Goal: Task Accomplishment & Management: Use online tool/utility

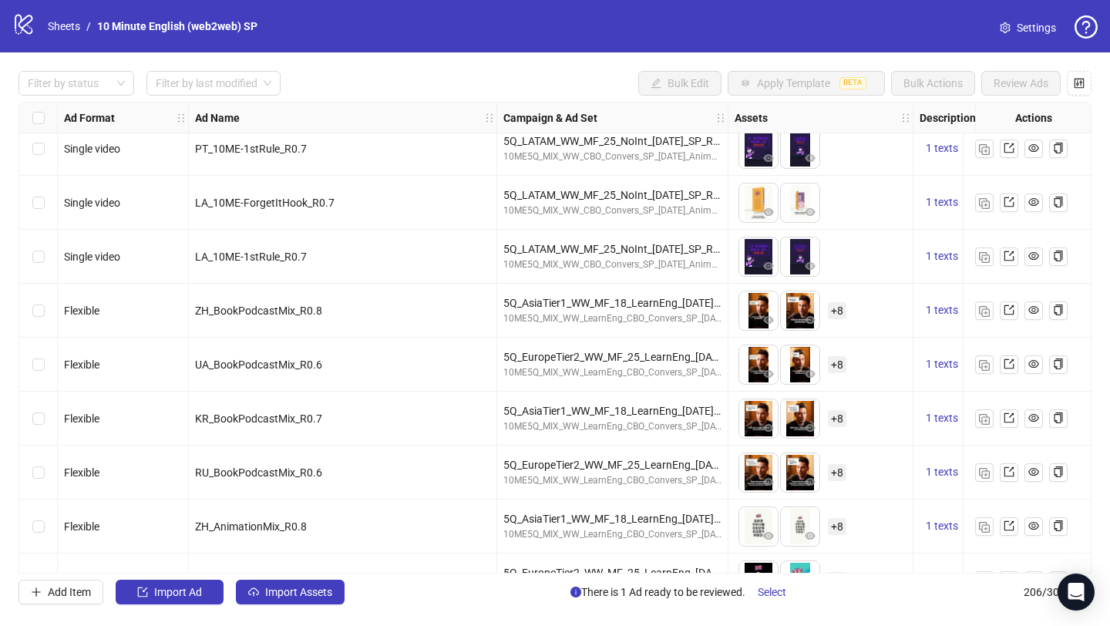
scroll to position [4500, 0]
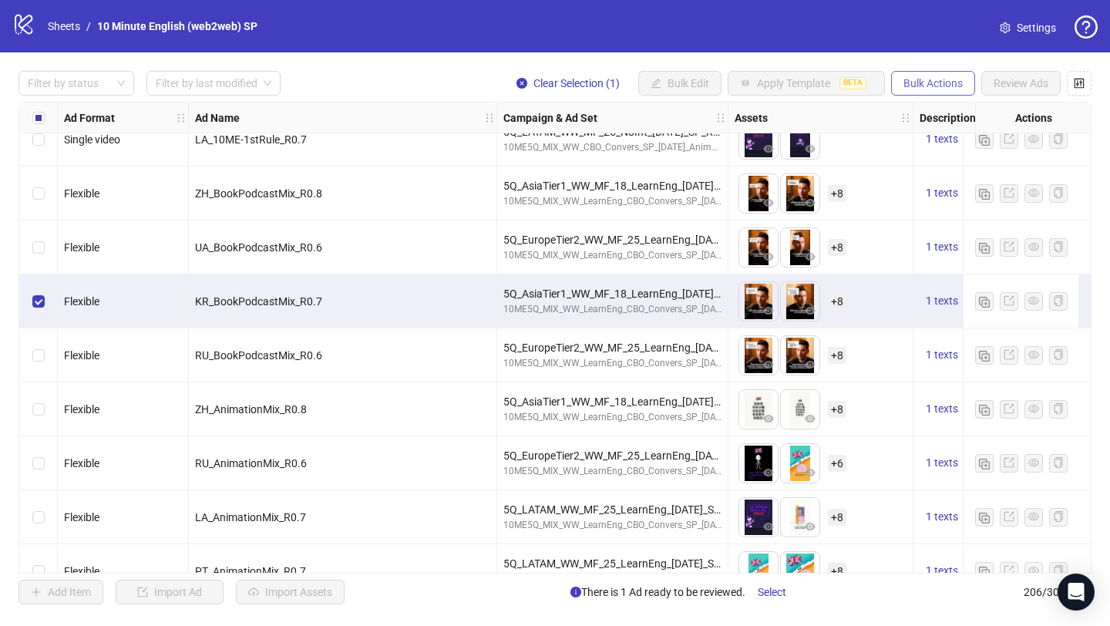
click at [927, 84] on span "Bulk Actions" at bounding box center [932, 83] width 59 height 12
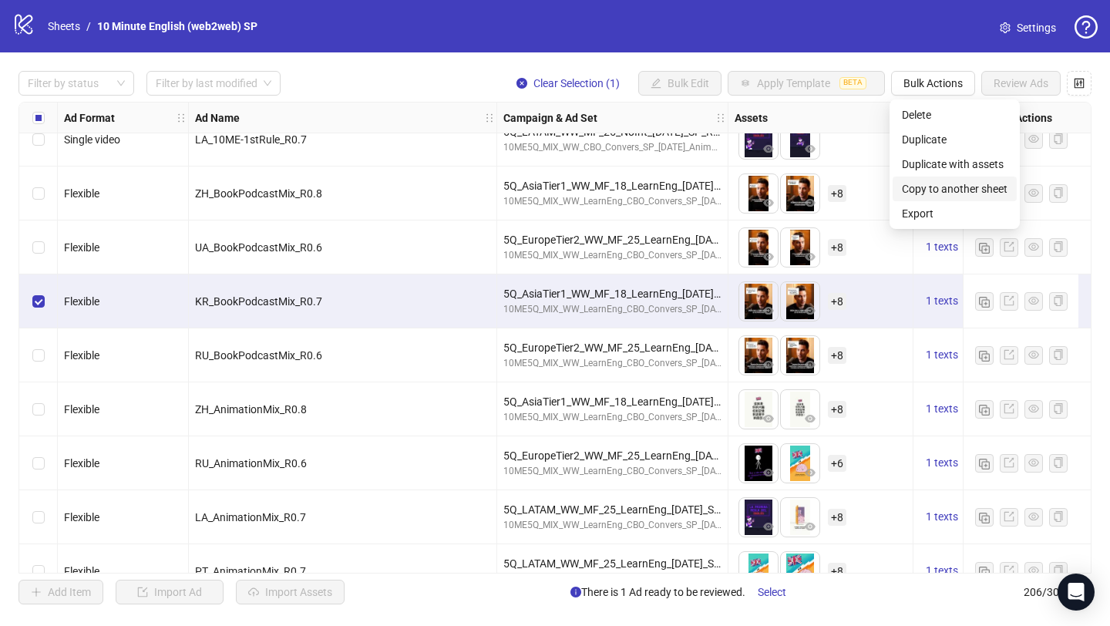
click at [930, 181] on span "Copy to another sheet" at bounding box center [955, 188] width 106 height 17
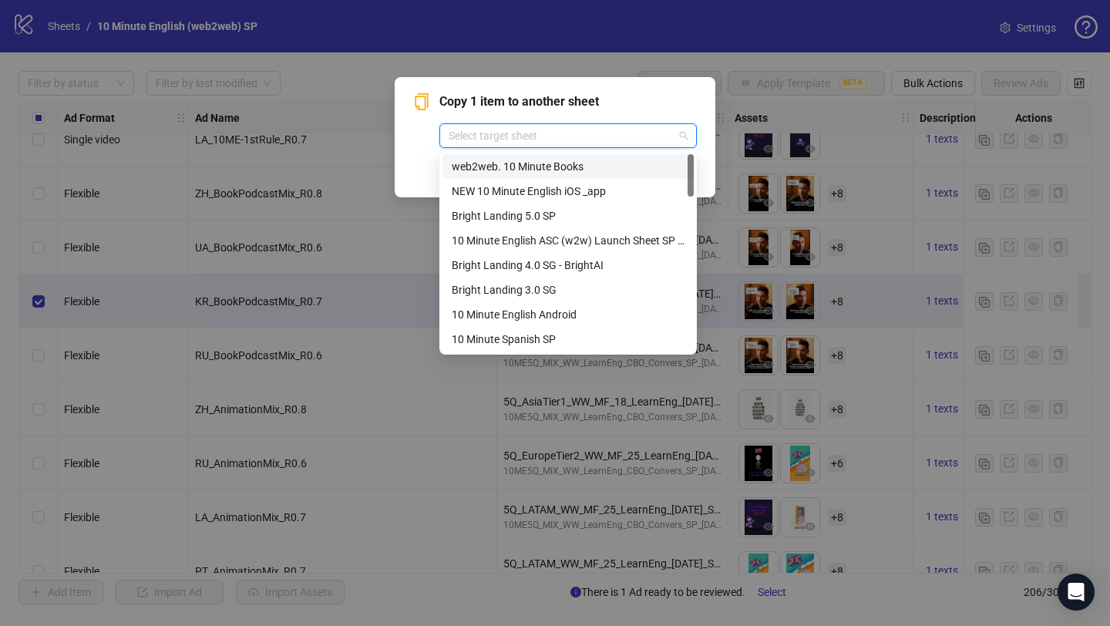
click at [671, 145] on input "search" at bounding box center [561, 135] width 225 height 23
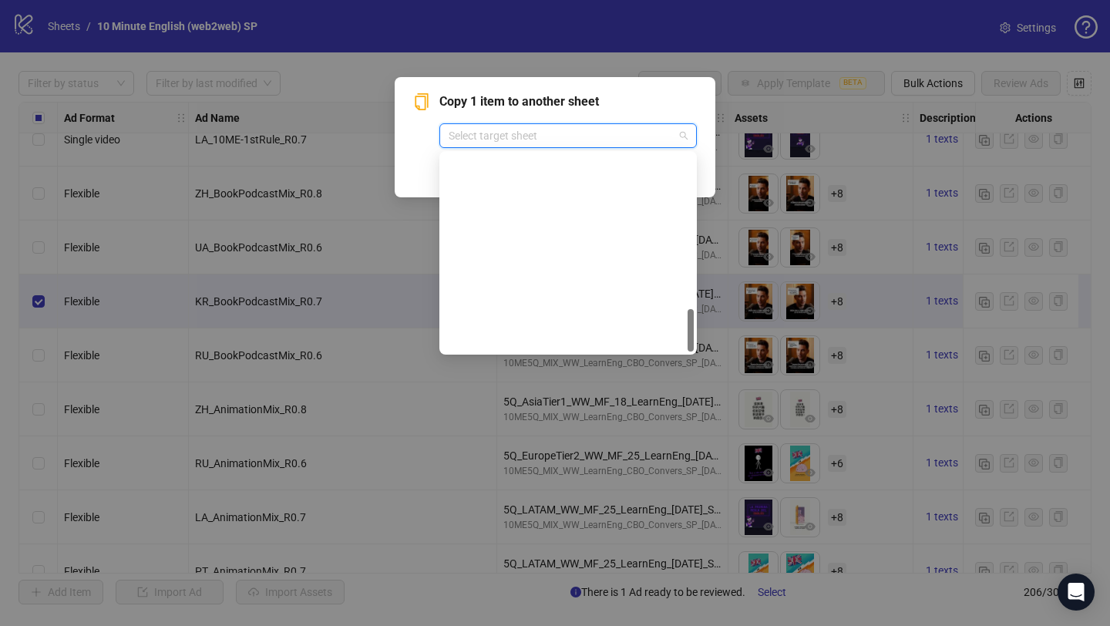
scroll to position [715, 0]
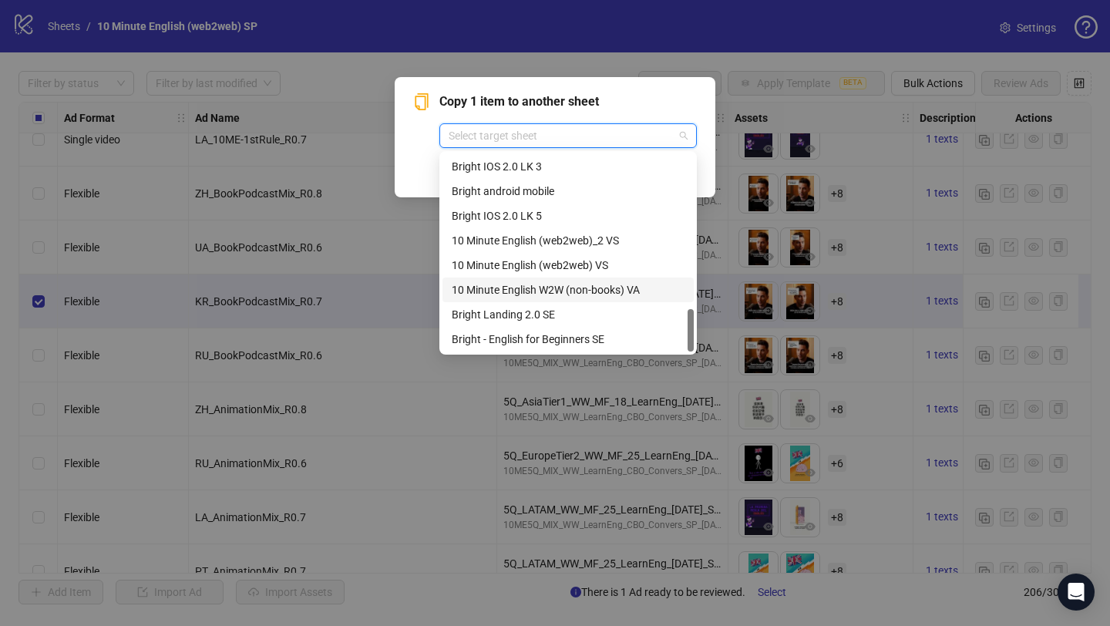
click at [611, 290] on div "10 Minute English W2W (non-books) VA" at bounding box center [568, 289] width 233 height 17
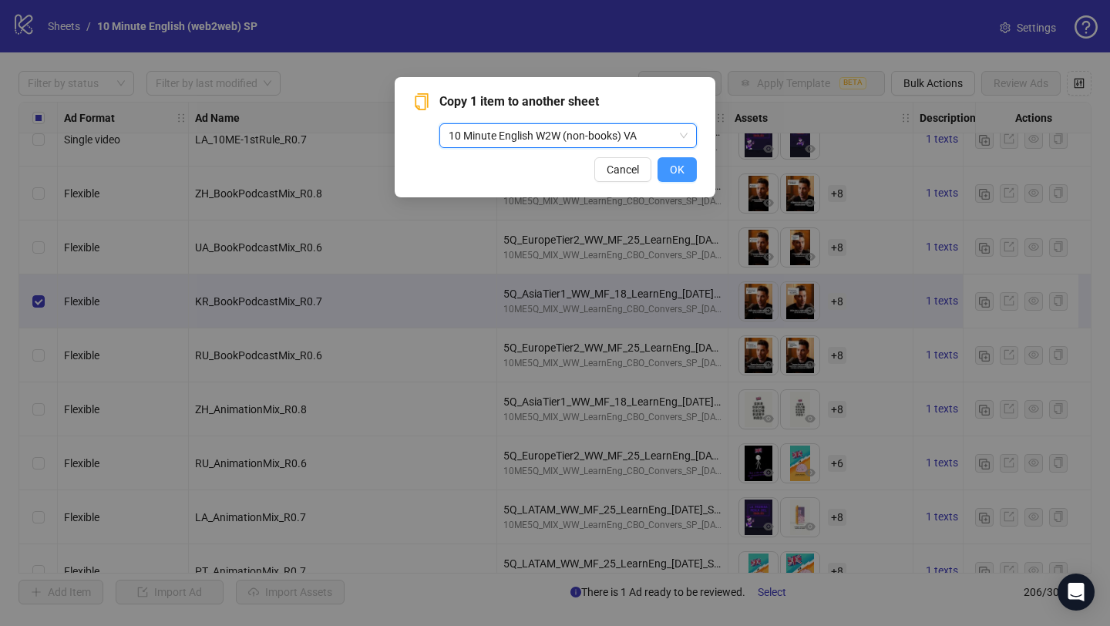
click at [673, 163] on span "OK" at bounding box center [677, 169] width 15 height 12
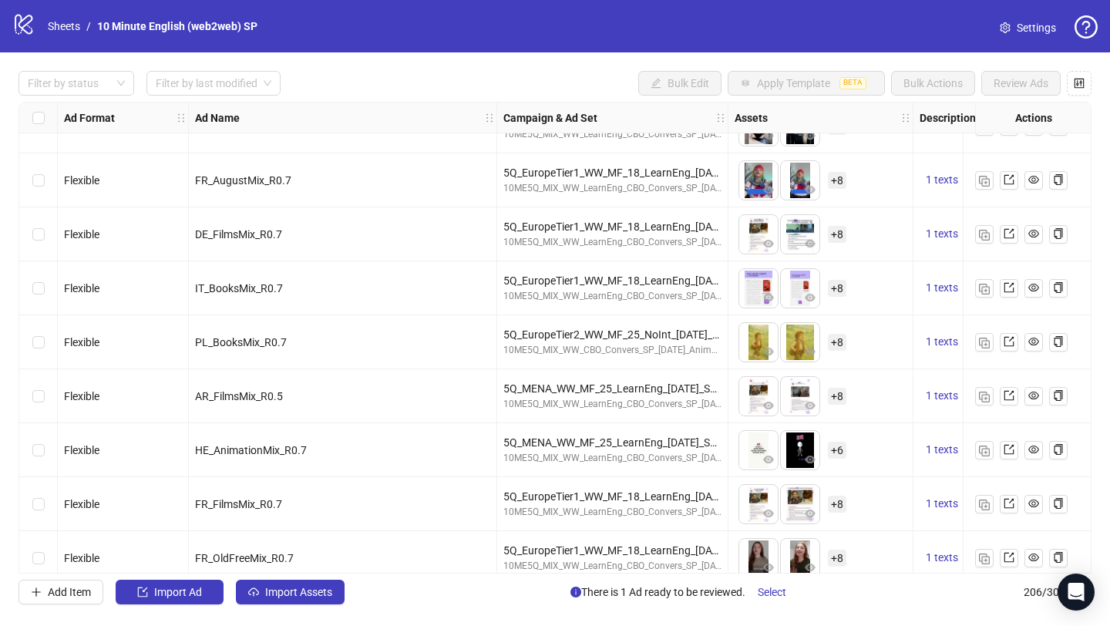
scroll to position [8050, 0]
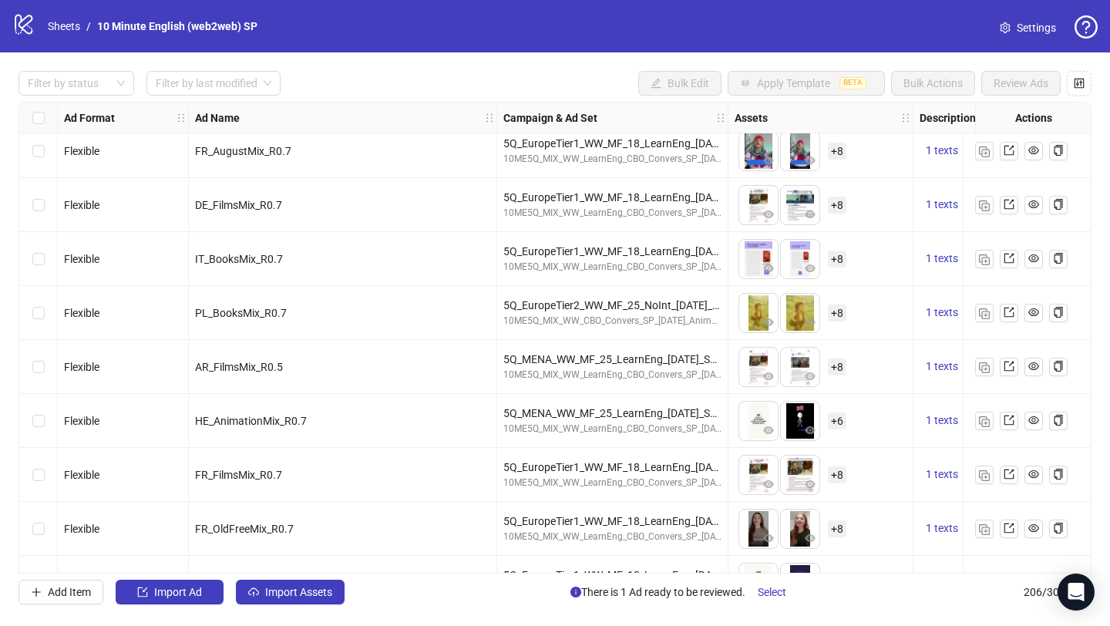
click at [44, 367] on div "Select row 154" at bounding box center [38, 367] width 39 height 54
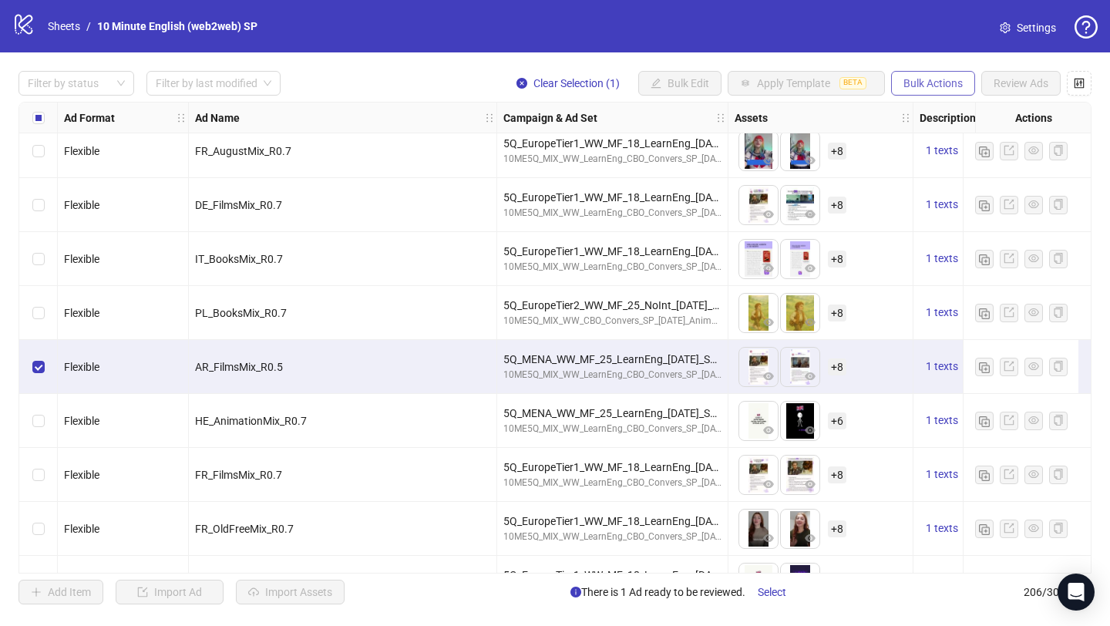
click at [941, 80] on span "Bulk Actions" at bounding box center [932, 83] width 59 height 12
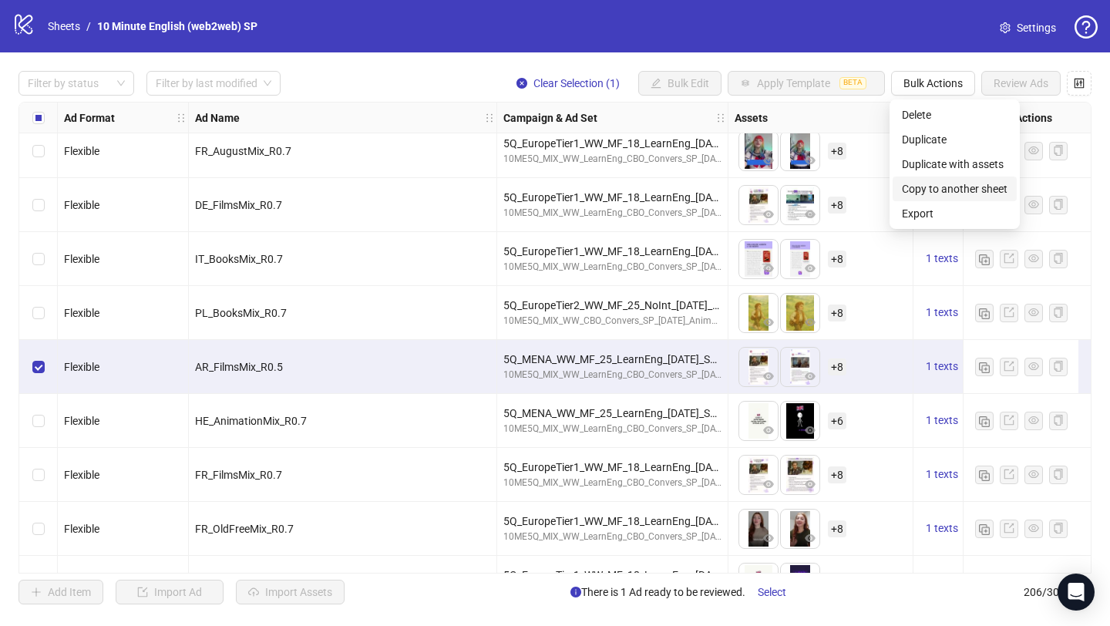
click at [938, 183] on span "Copy to another sheet" at bounding box center [955, 188] width 106 height 17
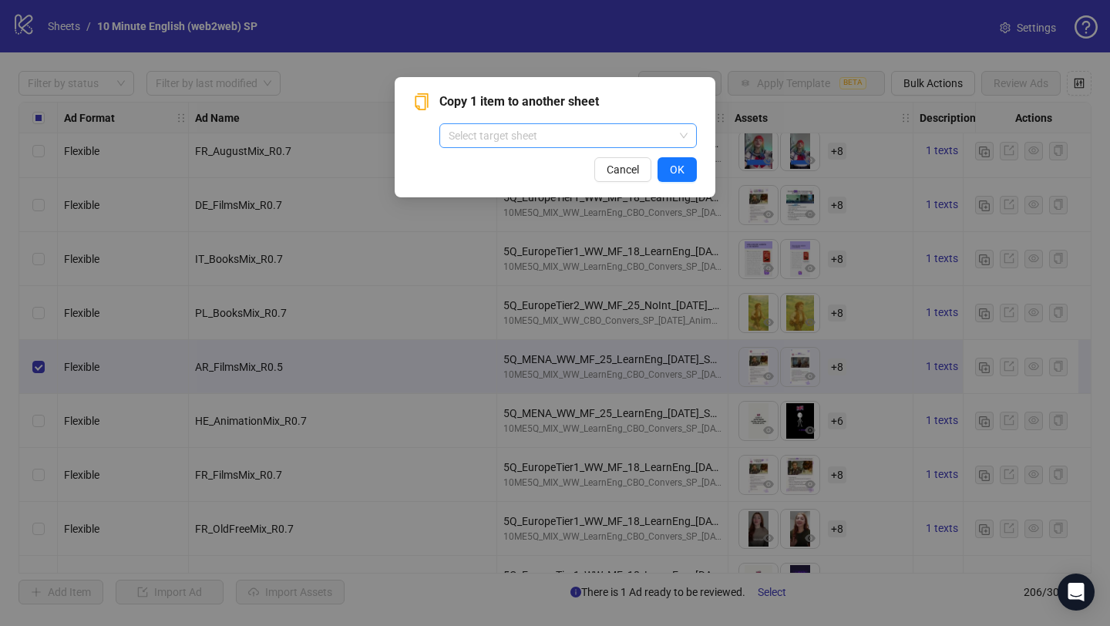
click at [683, 138] on span at bounding box center [568, 135] width 239 height 23
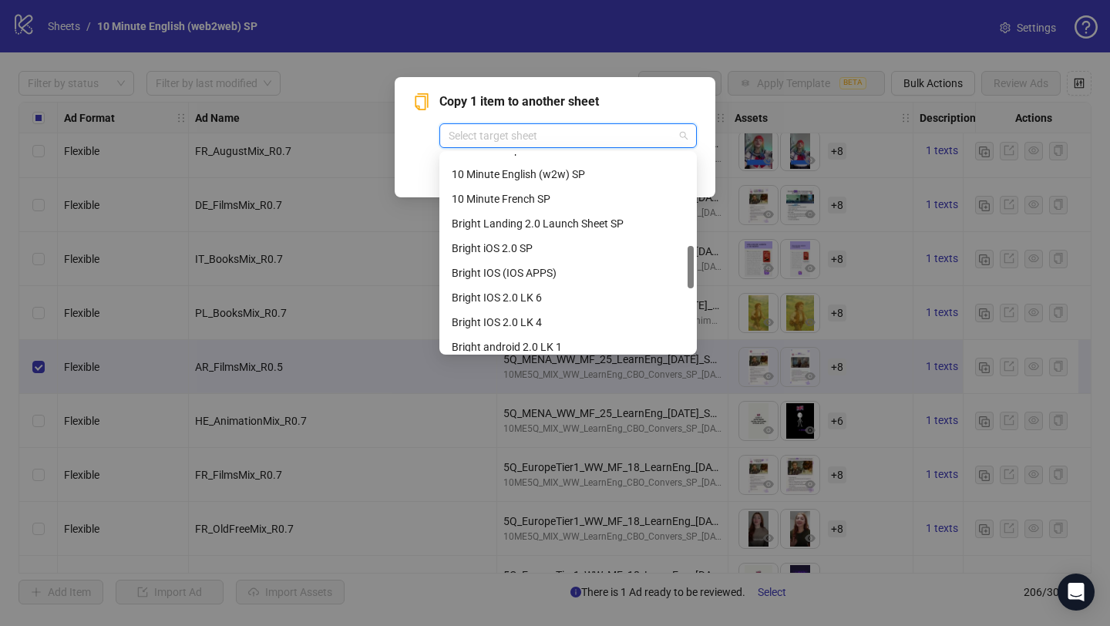
scroll to position [715, 0]
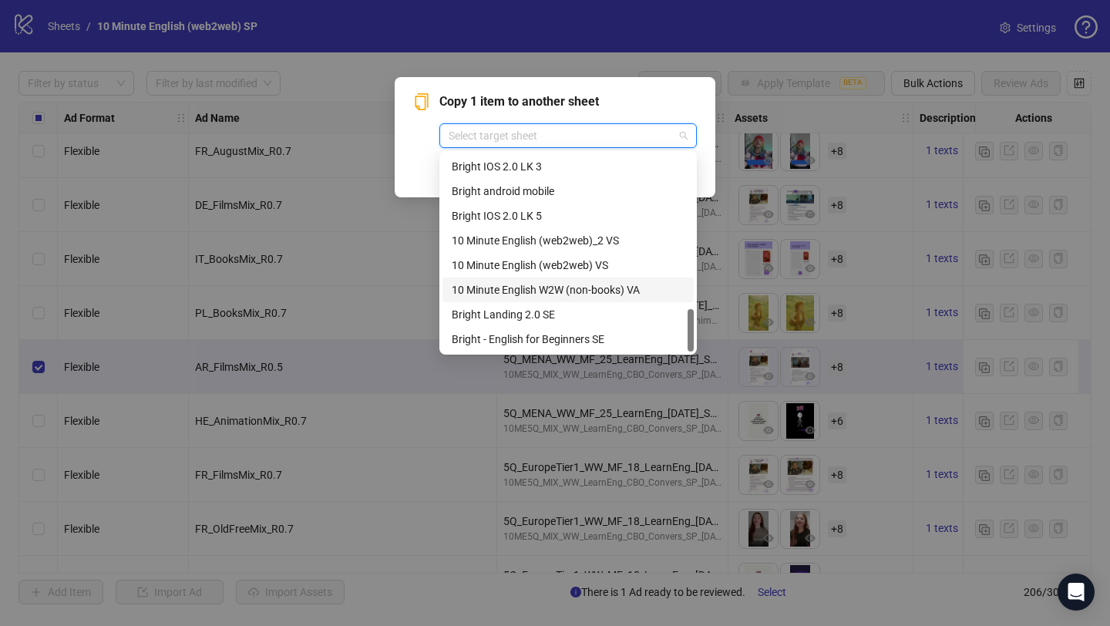
click at [631, 291] on div "10 Minute English W2W (non-books) VA" at bounding box center [568, 289] width 233 height 17
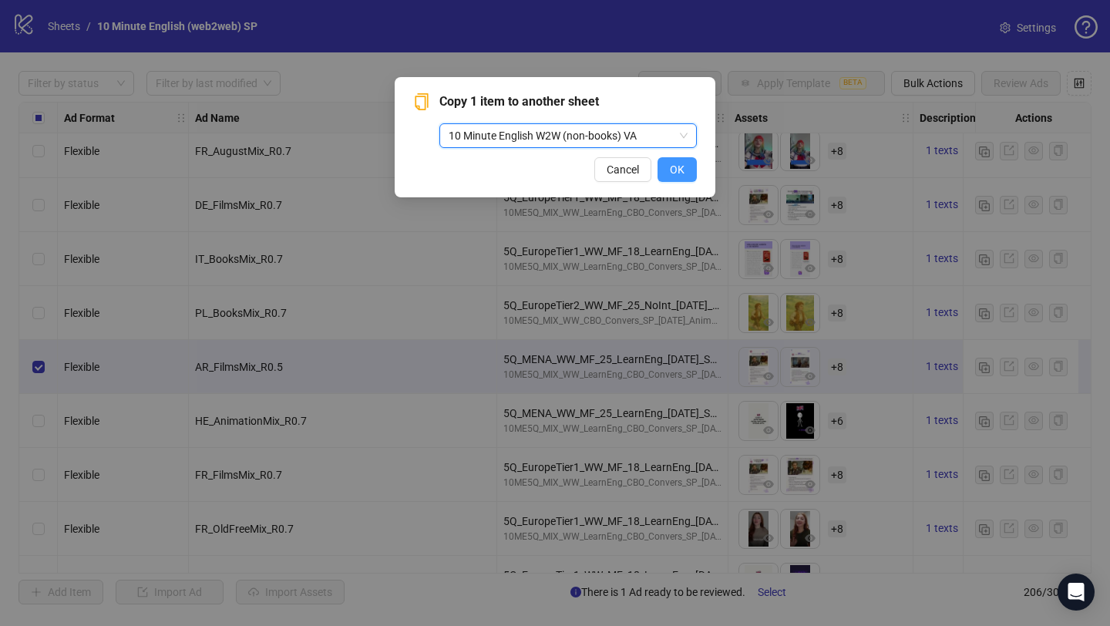
click at [671, 167] on span "OK" at bounding box center [677, 169] width 15 height 12
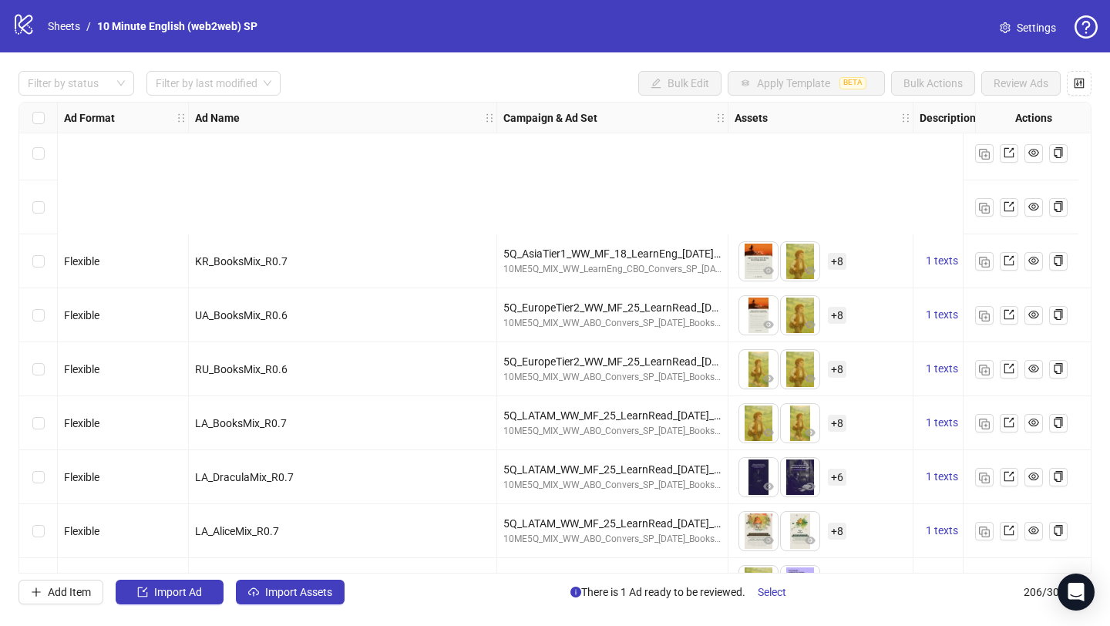
scroll to position [10545, 0]
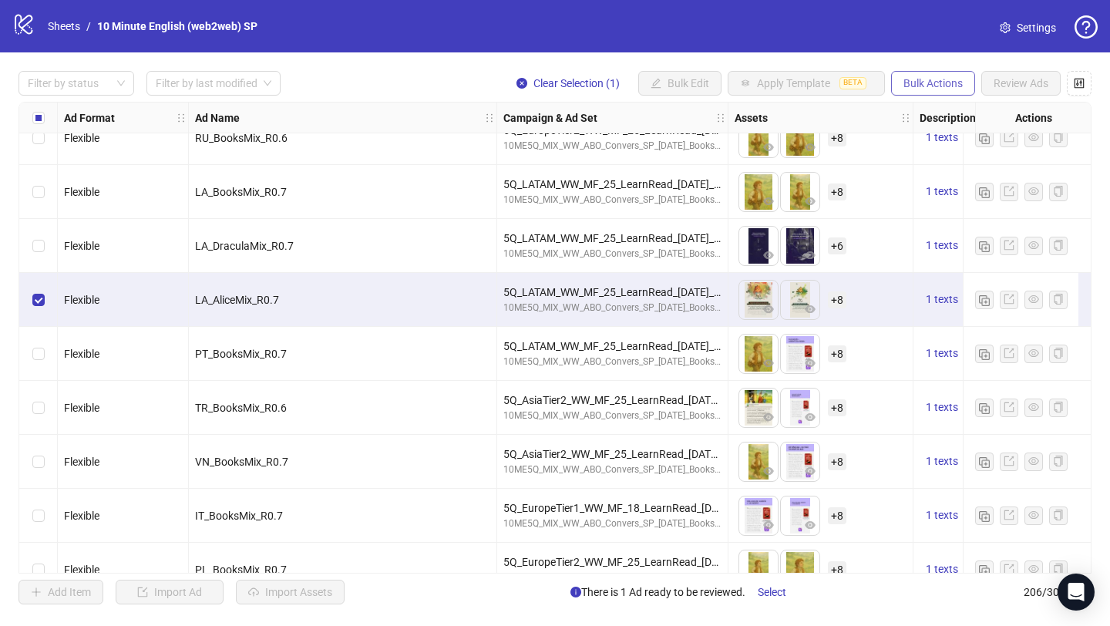
click at [953, 88] on span "Bulk Actions" at bounding box center [932, 83] width 59 height 12
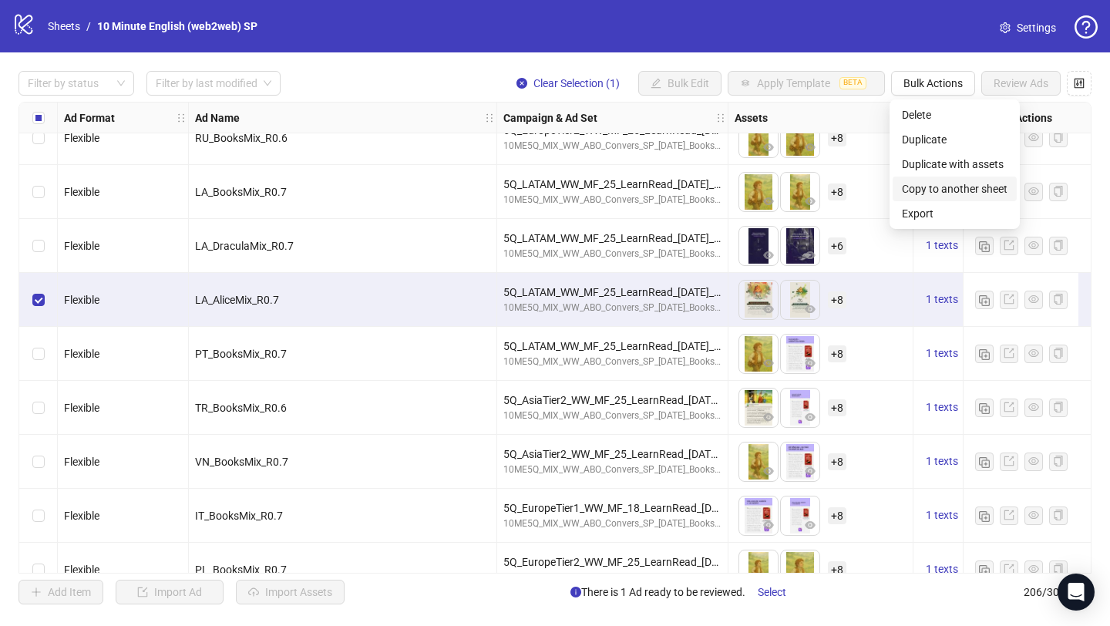
click at [957, 183] on span "Copy to another sheet" at bounding box center [955, 188] width 106 height 17
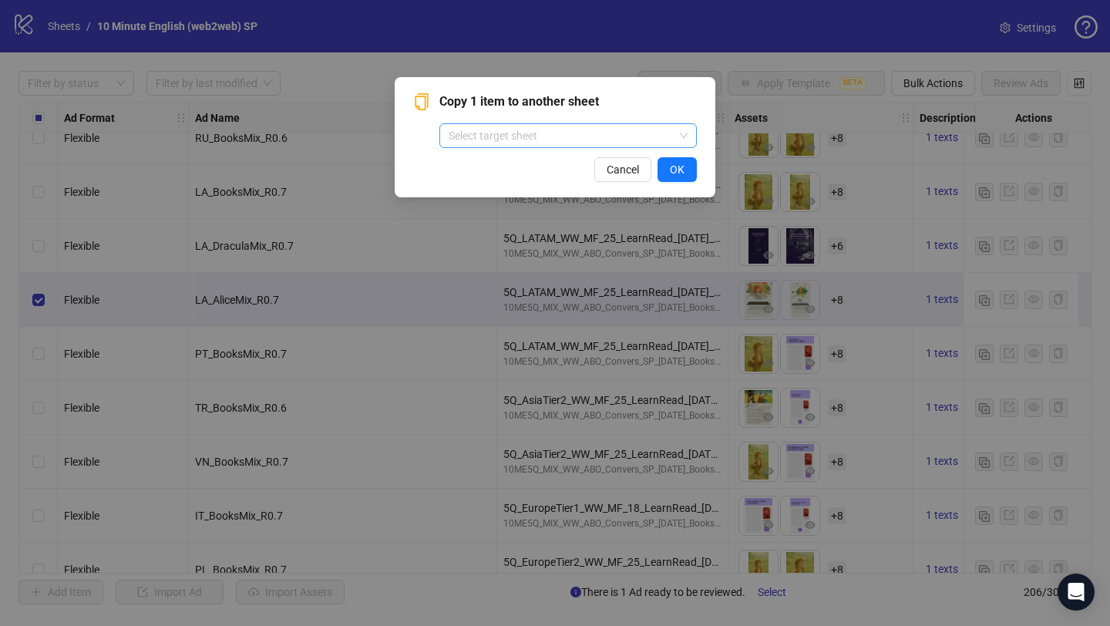
click at [641, 140] on input "search" at bounding box center [561, 135] width 225 height 23
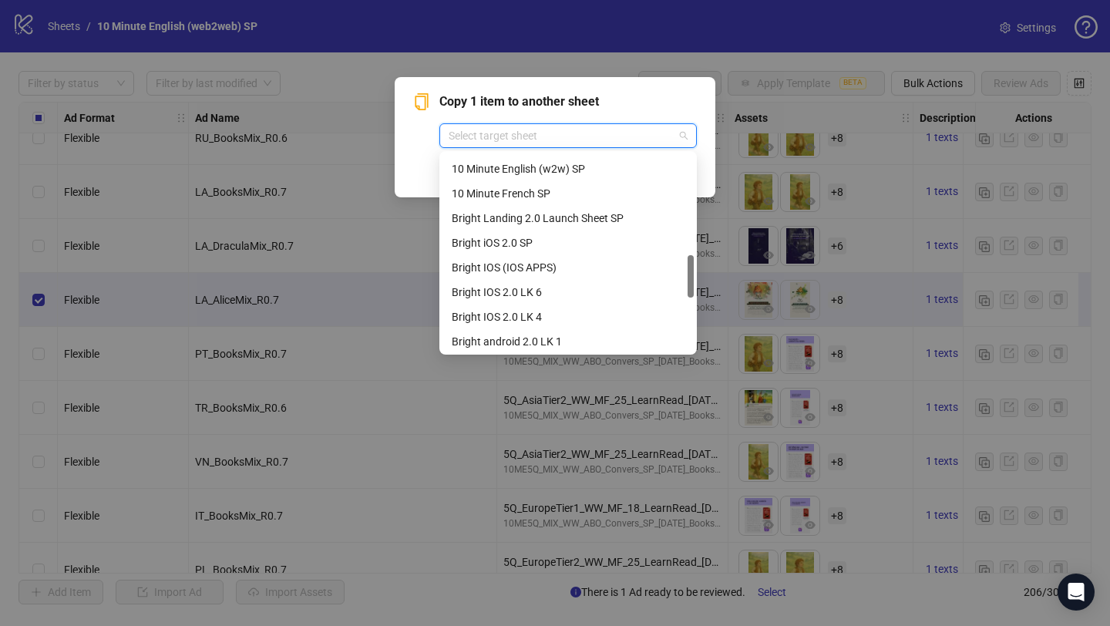
scroll to position [715, 0]
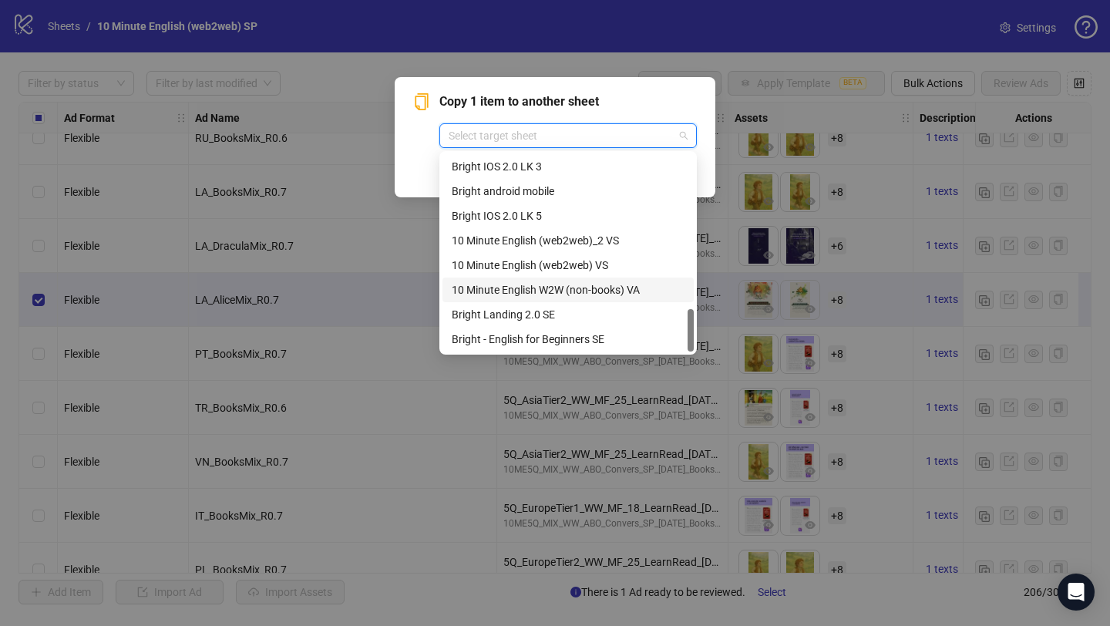
click at [623, 291] on div "10 Minute English W2W (non-books) VA" at bounding box center [568, 289] width 233 height 17
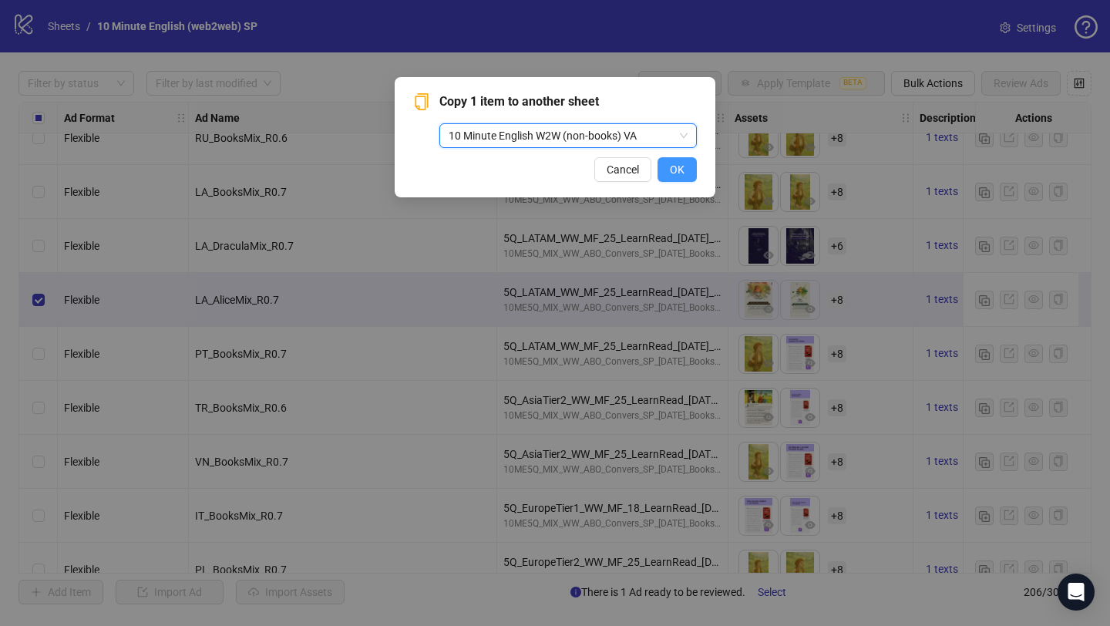
click at [689, 173] on button "OK" at bounding box center [677, 169] width 39 height 25
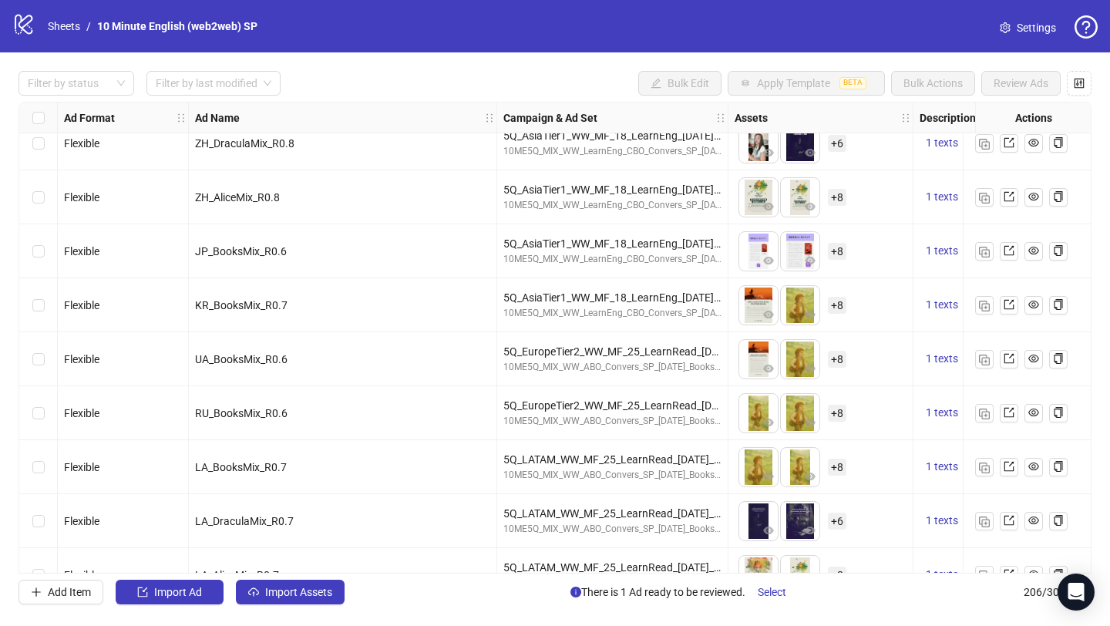
scroll to position [10262, 0]
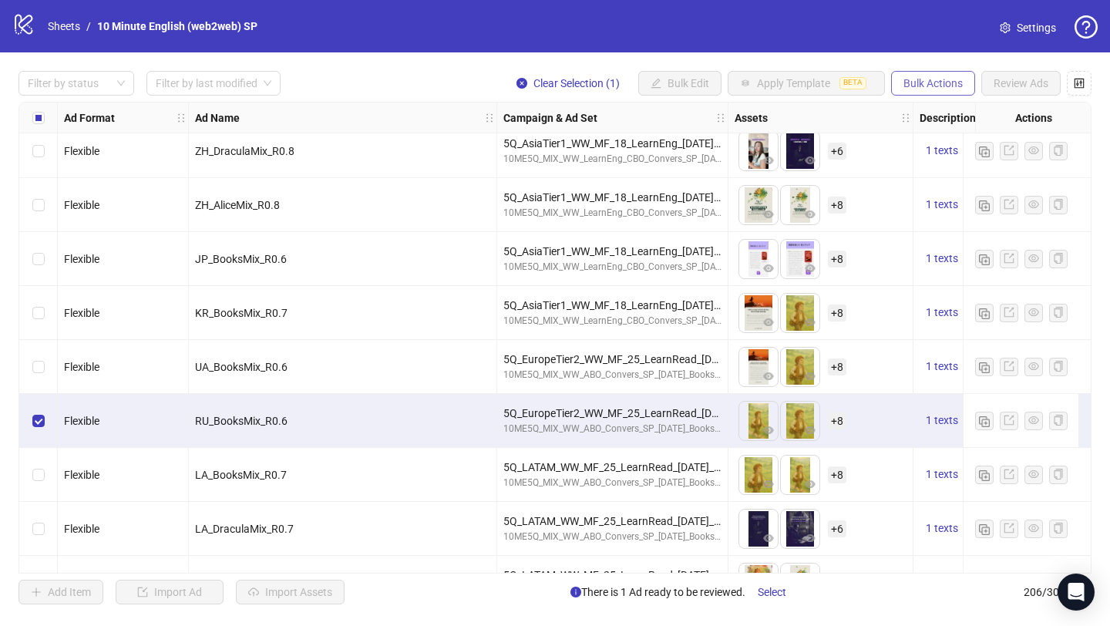
click at [924, 85] on span "Bulk Actions" at bounding box center [932, 83] width 59 height 12
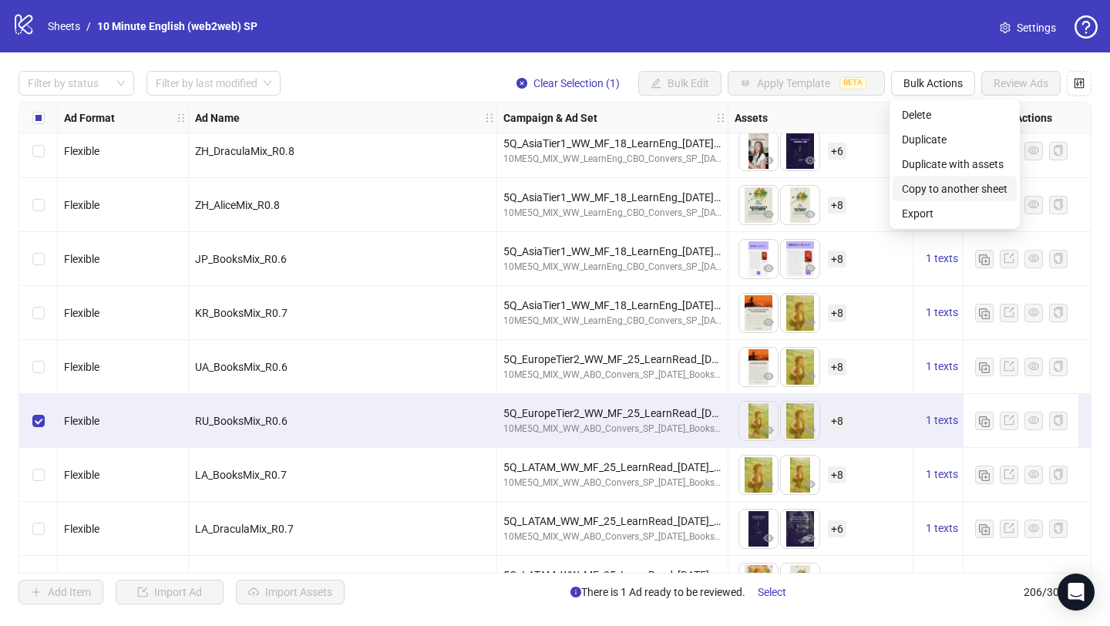
click at [927, 188] on span "Copy to another sheet" at bounding box center [955, 188] width 106 height 17
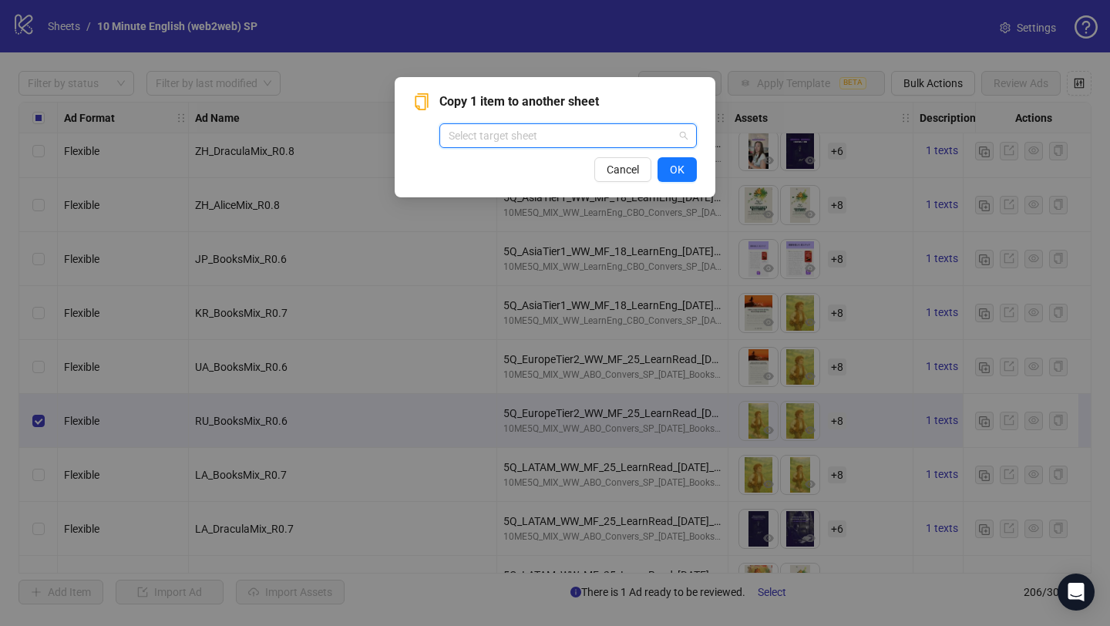
click at [651, 132] on input "search" at bounding box center [561, 135] width 225 height 23
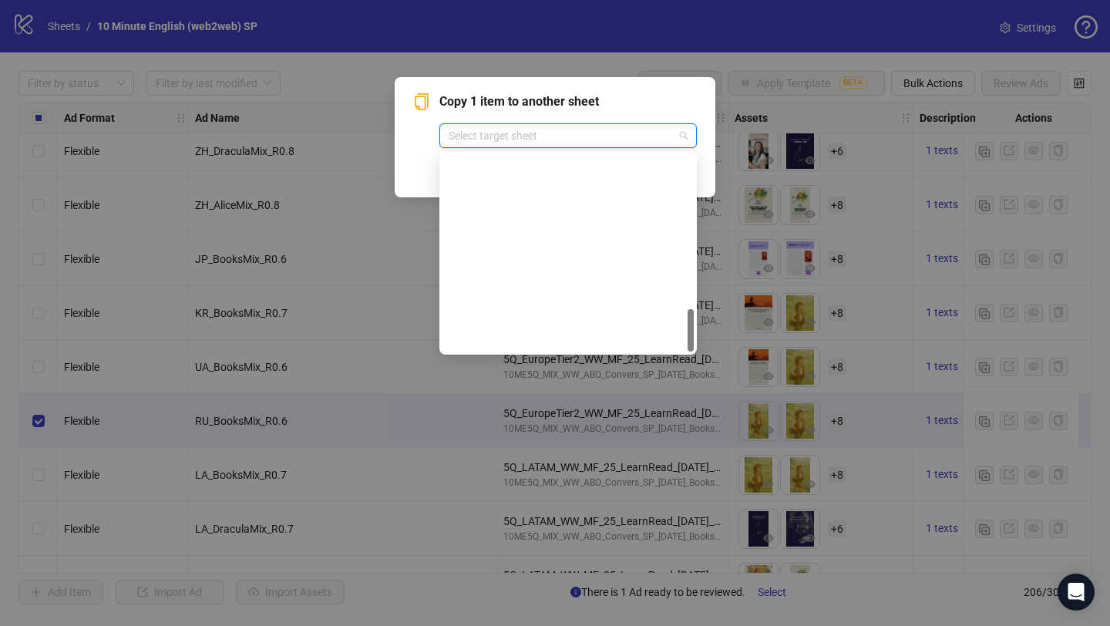
scroll to position [715, 0]
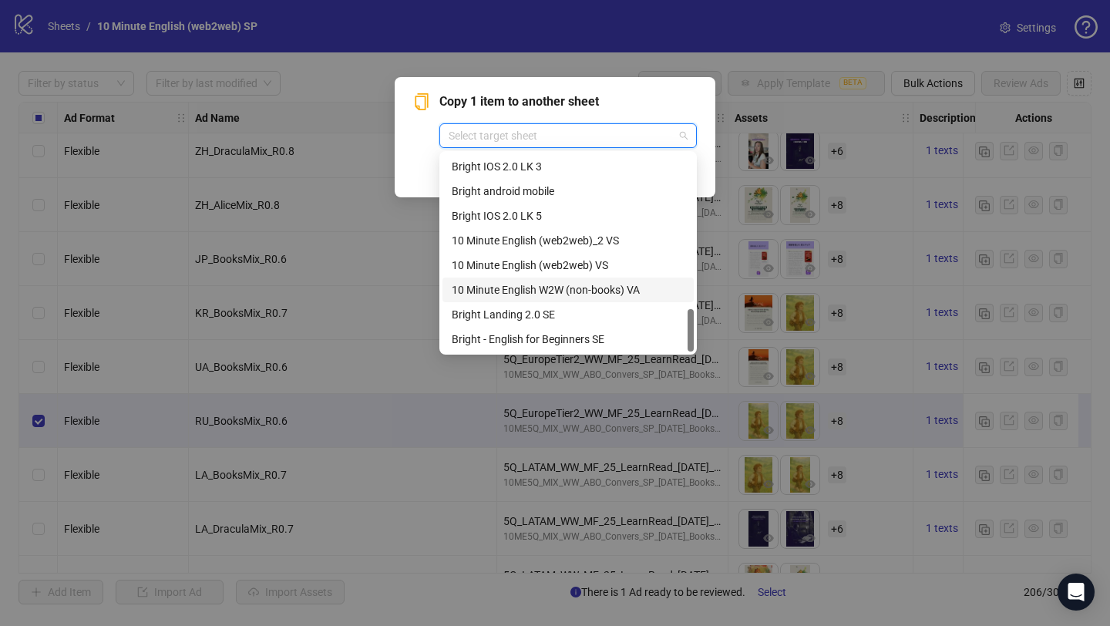
click at [607, 292] on div "10 Minute English W2W (non-books) VA" at bounding box center [568, 289] width 233 height 17
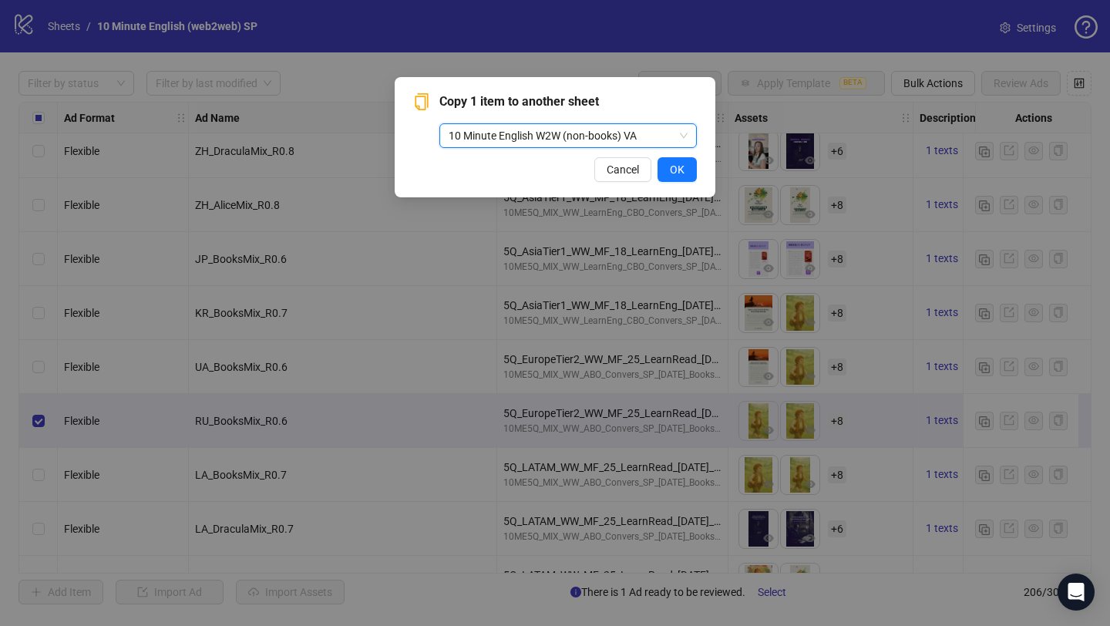
click at [680, 183] on div "Copy 1 item to another sheet 10 Minute English W2W (non-books) VA 10 Minute Eng…" at bounding box center [555, 137] width 321 height 120
click at [685, 177] on button "OK" at bounding box center [677, 169] width 39 height 25
